Goal: Information Seeking & Learning: Check status

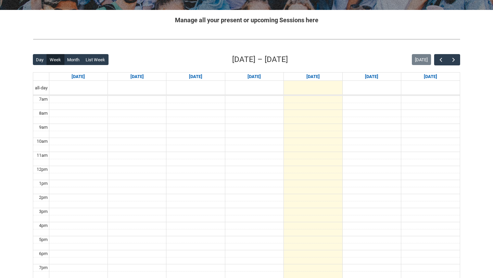
scroll to position [127, 0]
click at [454, 58] on span "button" at bounding box center [453, 60] width 7 height 7
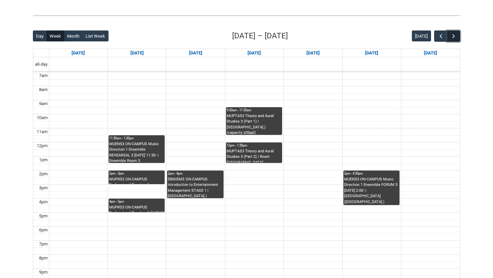
scroll to position [167, 0]
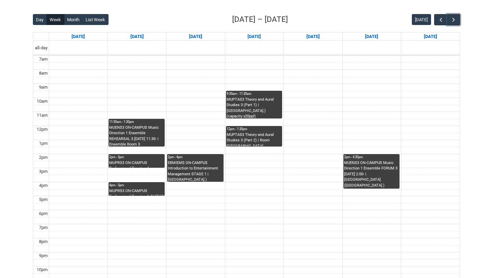
click at [118, 193] on div "MUPRS3 ON-CAMPUS Professional Practice 1 GUITAR TECH STAGE 3 MON 9:30 | Ensembl…" at bounding box center [136, 192] width 55 height 8
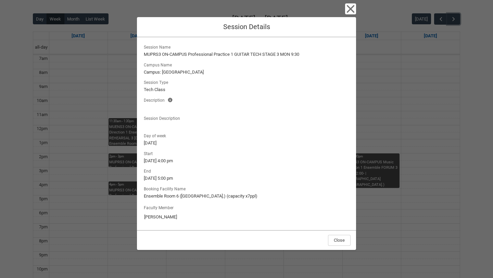
scroll to position [168, 0]
click at [352, 8] on icon "button" at bounding box center [350, 8] width 11 height 11
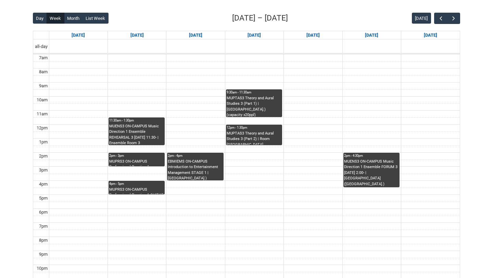
click at [140, 188] on div "MUPRS3 ON-CAMPUS Professional Practice 1 GUITAR TECH STAGE 3 MON 9:30 | Ensembl…" at bounding box center [136, 191] width 55 height 8
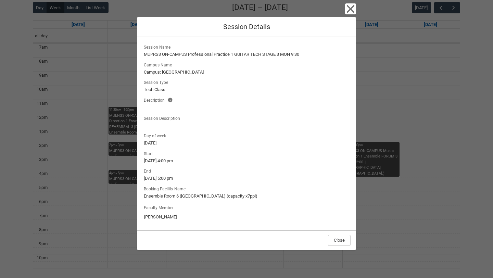
scroll to position [179, 0]
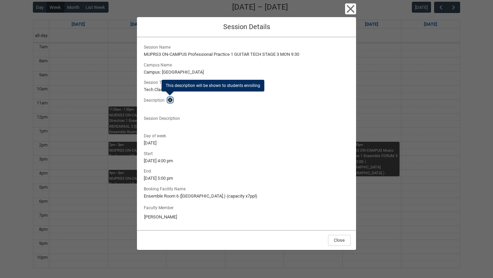
click at [169, 98] on lightning-primitive-icon "button" at bounding box center [170, 100] width 5 height 5
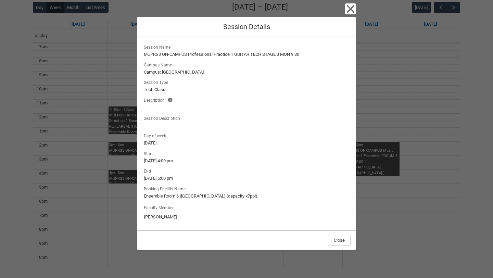
click at [128, 68] on div "Close Session Details Session Name MUPRS3 ON-CAMPUS Professional Practice 1 GUI…" at bounding box center [246, 139] width 493 height 278
click at [349, 12] on icon "button" at bounding box center [350, 8] width 11 height 11
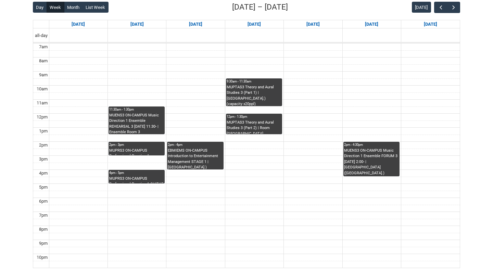
click at [121, 176] on div "MUPRS3 ON-CAMPUS Professional Practice 1 GUITAR TECH STAGE 3 MON 9:30 | Ensembl…" at bounding box center [136, 180] width 55 height 8
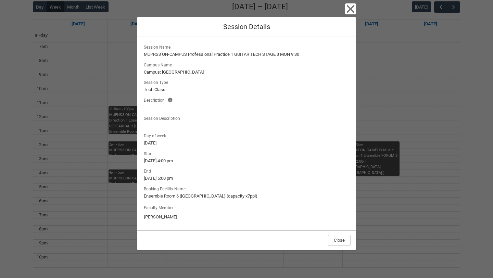
scroll to position [179, 0]
click at [350, 12] on icon "button" at bounding box center [350, 8] width 11 height 11
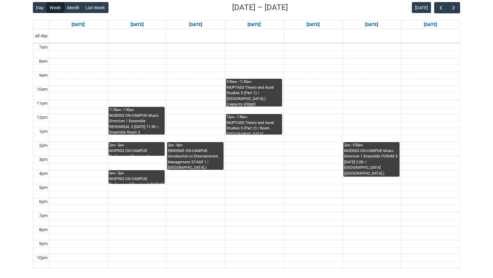
click at [386, 158] on div "MUENS3 ON-CAMPUS Music Direction 1 Ensemble FORUM 3 [DATE] 2:00- | [GEOGRAPHIC_…" at bounding box center [371, 162] width 55 height 28
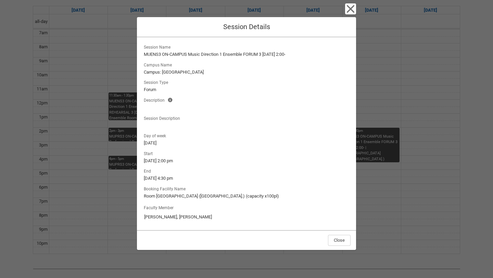
scroll to position [191, 0]
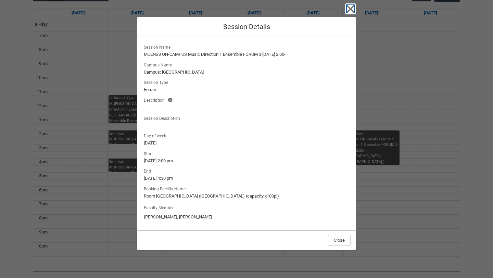
click at [352, 11] on icon "button" at bounding box center [350, 8] width 11 height 11
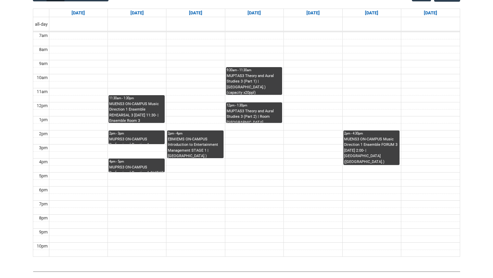
click at [203, 140] on div "EBMIEMS ON-CAMPUS Introduction to Entertainment Management STAGE 1 | [GEOGRAPHI…" at bounding box center [195, 148] width 55 height 22
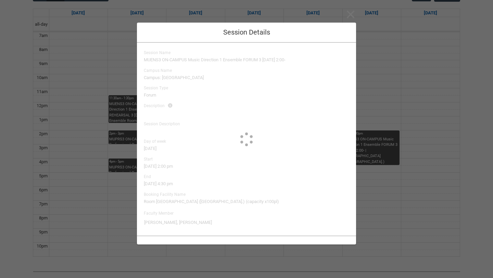
type input "[PERSON_NAME]"
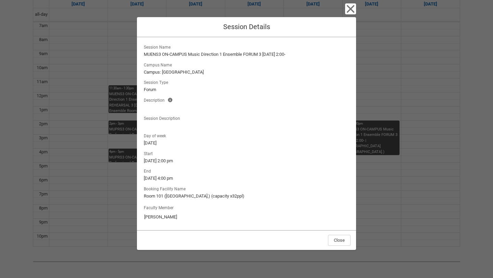
scroll to position [201, 0]
click at [354, 7] on icon "button" at bounding box center [350, 8] width 11 height 11
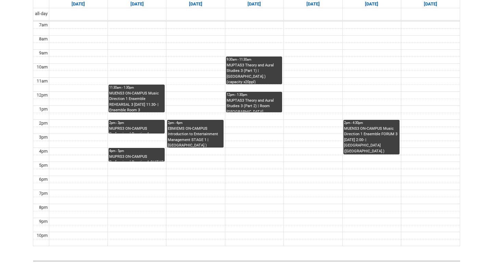
click at [148, 98] on div "MUENS3 ON-CAMPUS Music Direction 1 Ensemble REHEARSAL 3 [DATE] 11:30- | Ensembl…" at bounding box center [136, 102] width 55 height 22
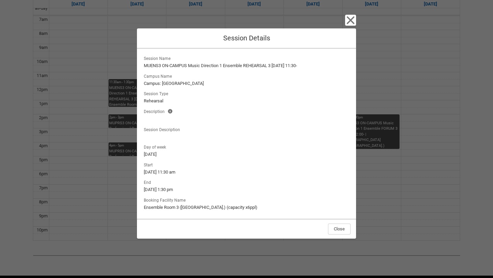
scroll to position [208, 0]
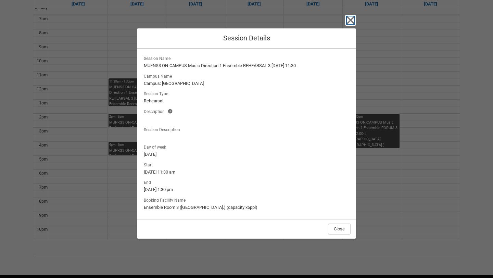
click at [348, 22] on icon "button" at bounding box center [351, 20] width 8 height 8
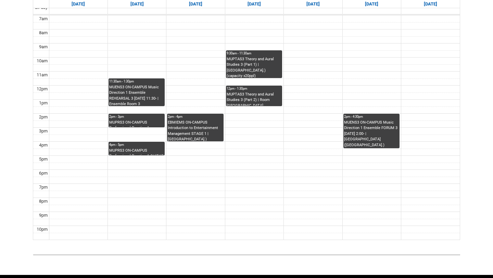
click at [125, 120] on div "MUPRS3 ON-CAMPUS Professional Practice 1 INSTRUMENTAL WORKSHOP STAGE 3 MON 2:00…" at bounding box center [136, 124] width 55 height 8
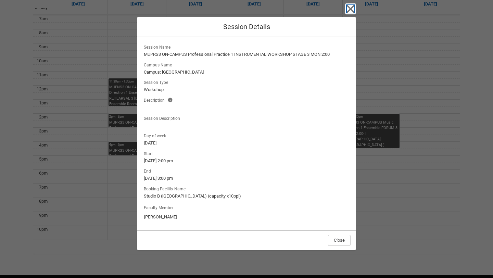
click at [353, 3] on icon "button" at bounding box center [350, 8] width 11 height 11
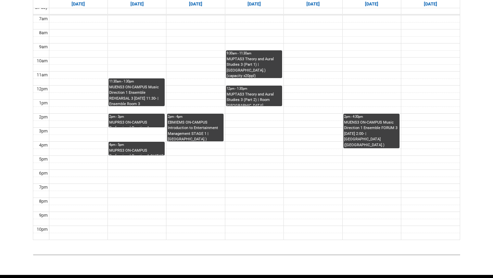
click at [269, 96] on div "MUPTAS3 Theory and Aural Studies 3 (Part 2) | Room [GEOGRAPHIC_DATA] ([GEOGRAPH…" at bounding box center [254, 99] width 55 height 14
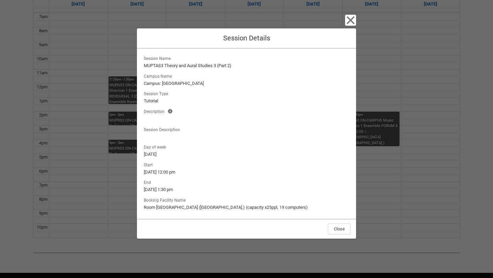
scroll to position [207, 0]
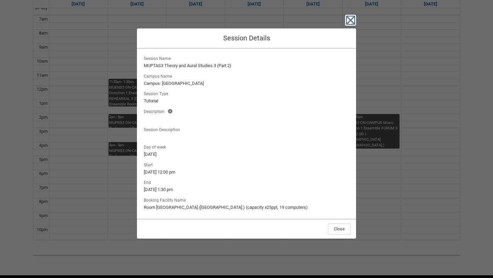
click at [352, 19] on icon "button" at bounding box center [351, 20] width 8 height 8
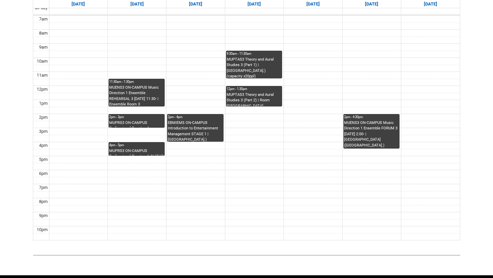
click at [264, 63] on div "MUPTAS3 Theory and Aural Studies 3 (Part 1) | [GEOGRAPHIC_DATA].) (capacity x20…" at bounding box center [254, 68] width 55 height 22
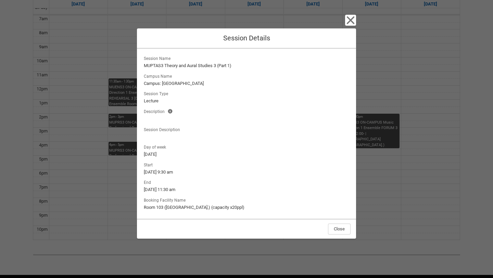
scroll to position [204, 0]
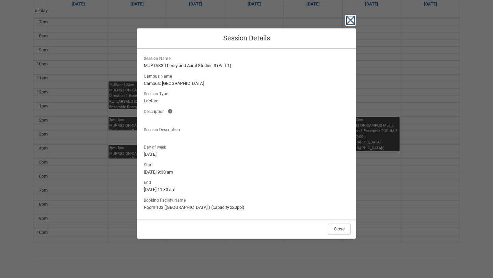
click at [351, 17] on icon "button" at bounding box center [350, 20] width 11 height 11
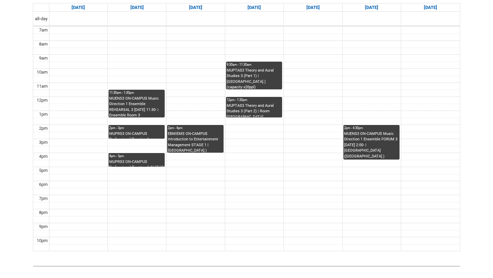
scroll to position [186, 0]
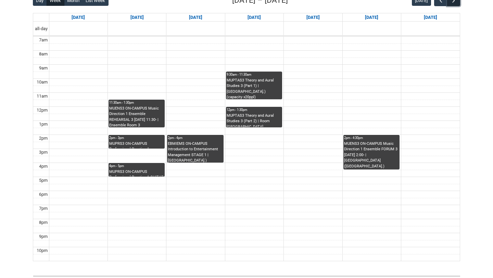
click at [453, 3] on span "button" at bounding box center [453, 0] width 7 height 7
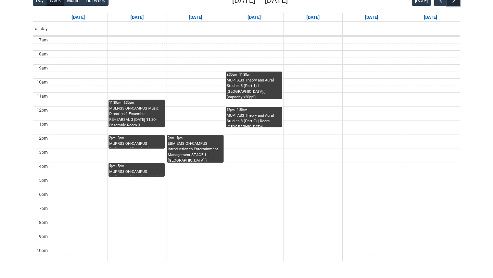
click at [453, 3] on span "button" at bounding box center [453, 0] width 7 height 7
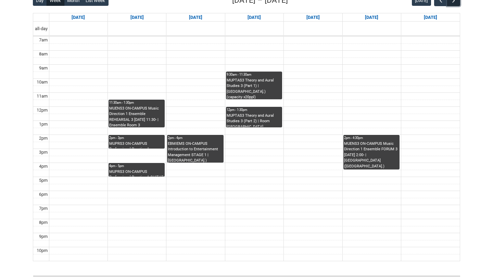
click at [453, 3] on span "button" at bounding box center [453, 0] width 7 height 7
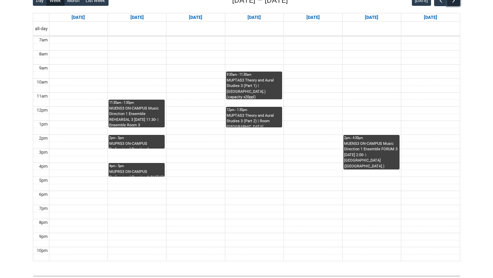
click at [453, 3] on span "button" at bounding box center [453, 0] width 7 height 7
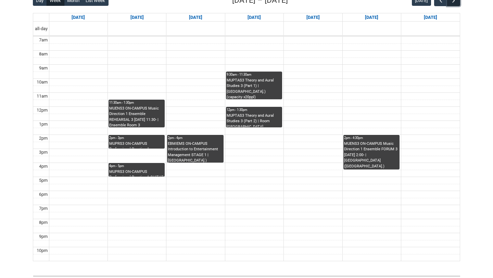
click at [453, 3] on span "button" at bounding box center [453, 0] width 7 height 7
click at [452, 3] on span "button" at bounding box center [453, 0] width 7 height 7
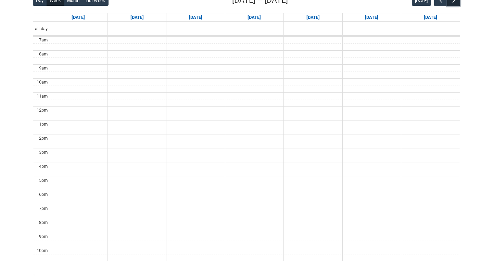
click at [452, 3] on span "button" at bounding box center [453, 0] width 7 height 7
click at [440, 3] on span "button" at bounding box center [441, 0] width 7 height 7
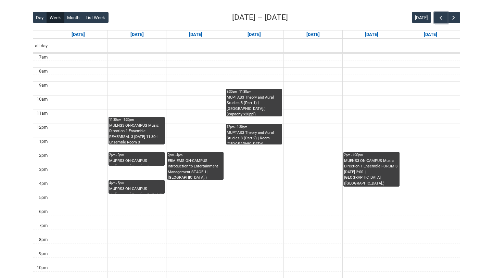
scroll to position [169, 0]
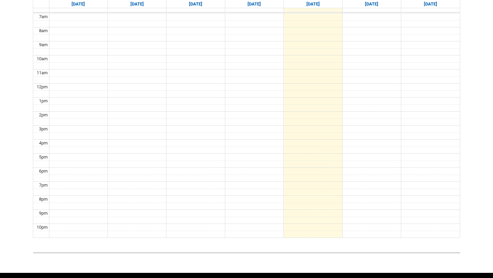
scroll to position [174, 0]
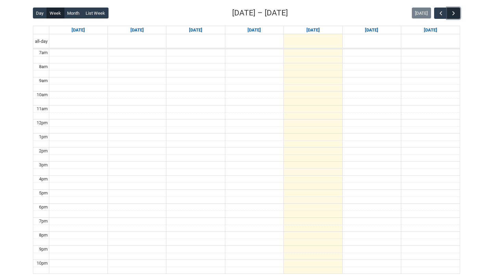
click at [454, 11] on span "button" at bounding box center [453, 13] width 7 height 7
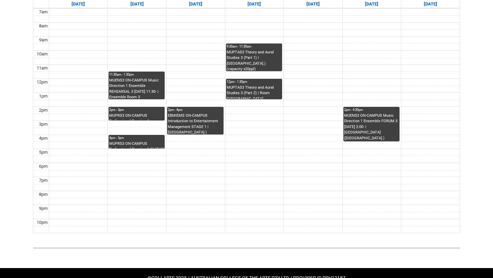
scroll to position [215, 0]
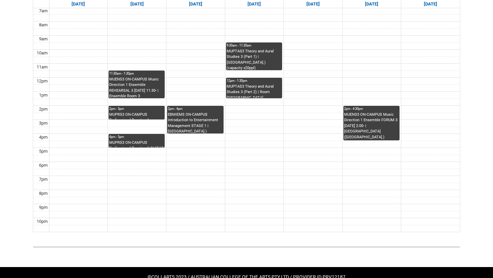
click at [148, 142] on div "MUPRS3 ON-CAMPUS Professional Practice 1 GUITAR TECH STAGE 3 MON 9:30 | Ensembl…" at bounding box center [136, 144] width 55 height 8
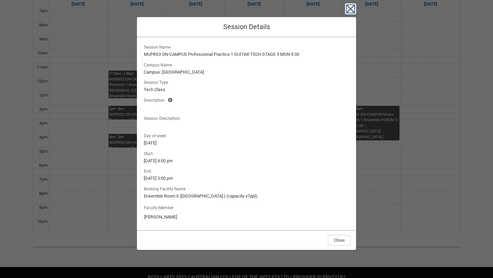
click at [348, 14] on icon "button" at bounding box center [350, 8] width 11 height 11
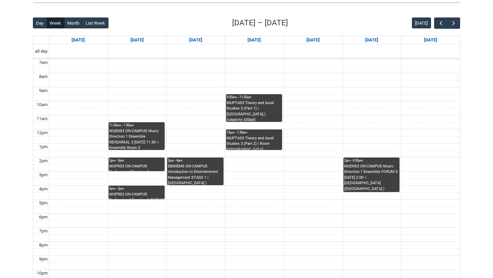
scroll to position [136, 0]
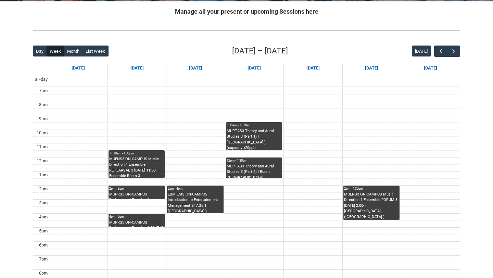
click at [136, 167] on div "MUENS3 ON-CAMPUS Music Direction 1 Ensemble REHEARSAL 3 [DATE] 11:30- | Ensembl…" at bounding box center [136, 167] width 55 height 22
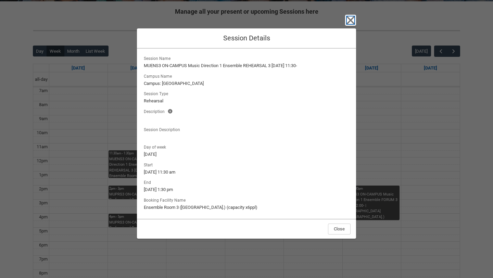
click at [349, 17] on icon "button" at bounding box center [350, 20] width 11 height 11
